Goal: Task Accomplishment & Management: Manage account settings

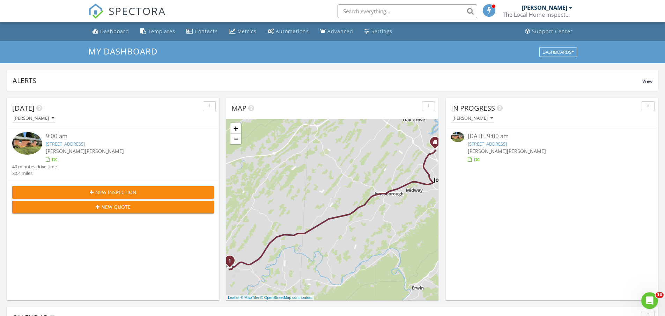
click at [492, 145] on link "[STREET_ADDRESS]" at bounding box center [487, 144] width 39 height 6
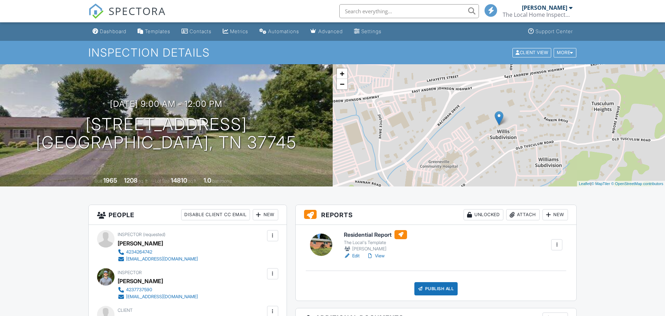
click at [357, 256] on link "Edit" at bounding box center [352, 255] width 16 height 7
